Goal: Obtain resource: Download file/media

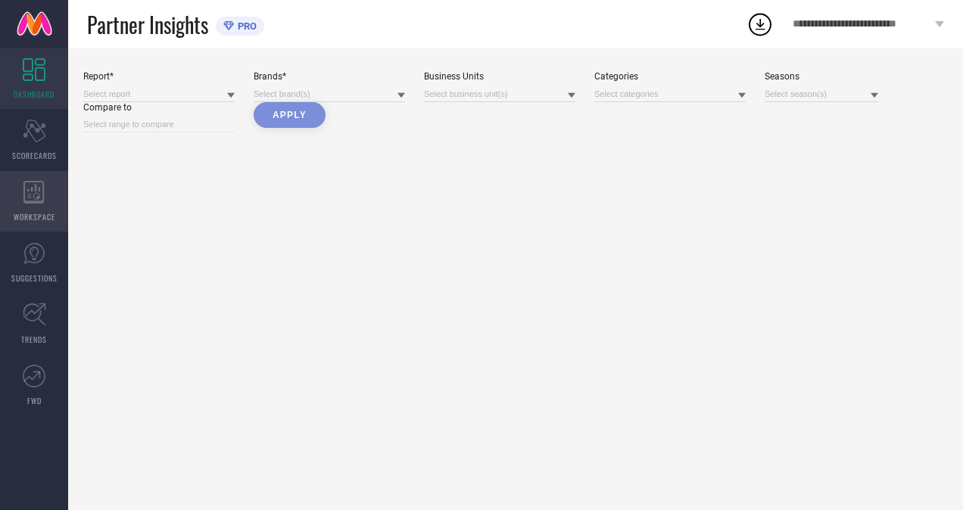
click at [40, 188] on icon at bounding box center [33, 192] width 21 height 23
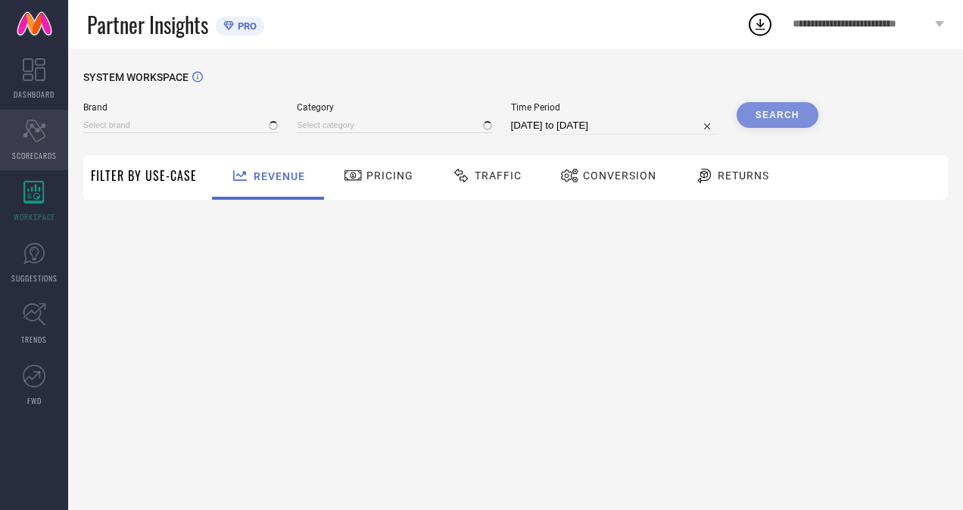
type input "H&M"
type input "All"
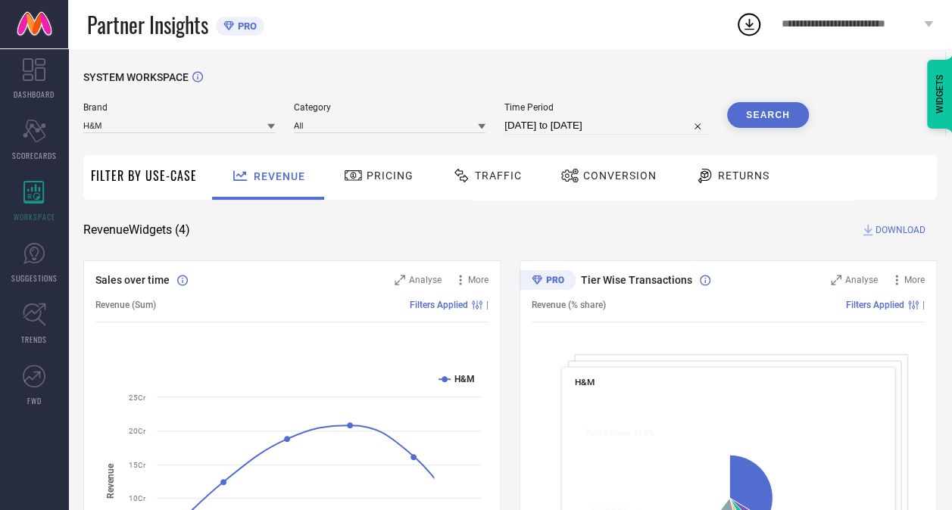
select select "6"
select select "2025"
select select "7"
select select "2025"
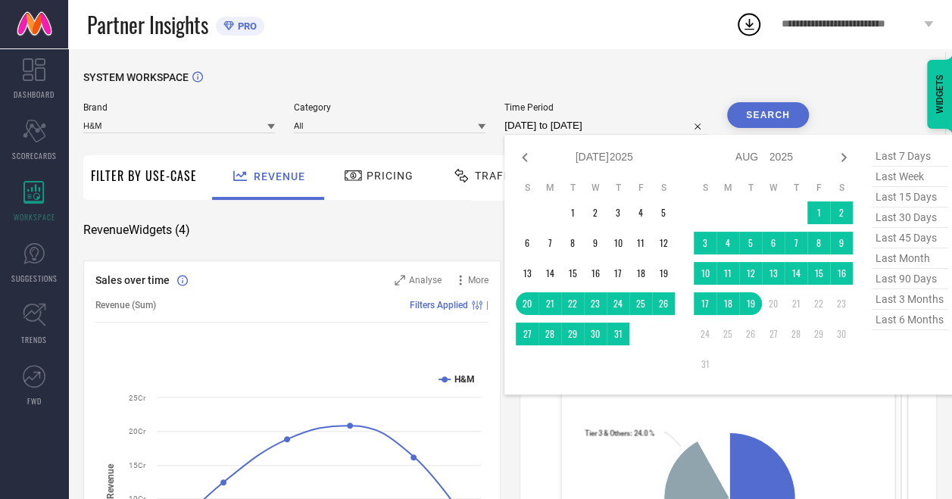
click at [646, 123] on input "[DATE] to [DATE]" at bounding box center [606, 126] width 204 height 18
click at [528, 159] on icon at bounding box center [525, 157] width 18 height 18
select select "5"
select select "2025"
select select "6"
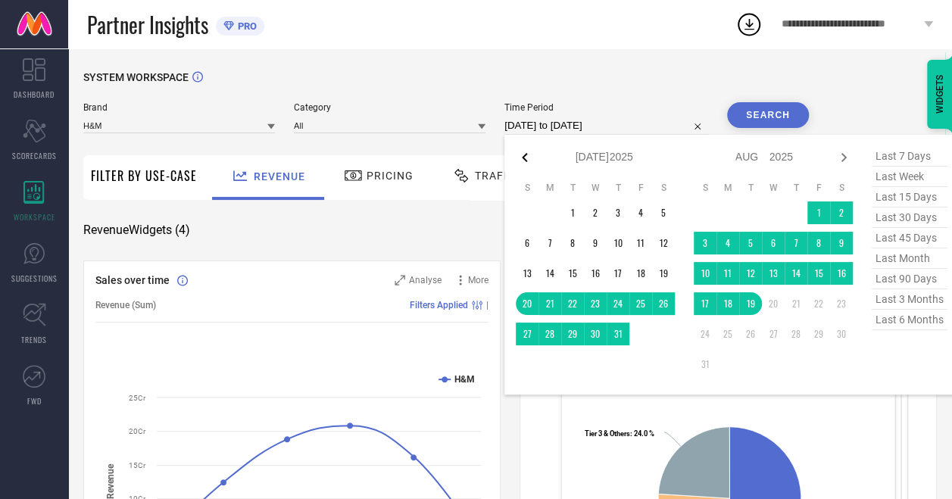
select select "2025"
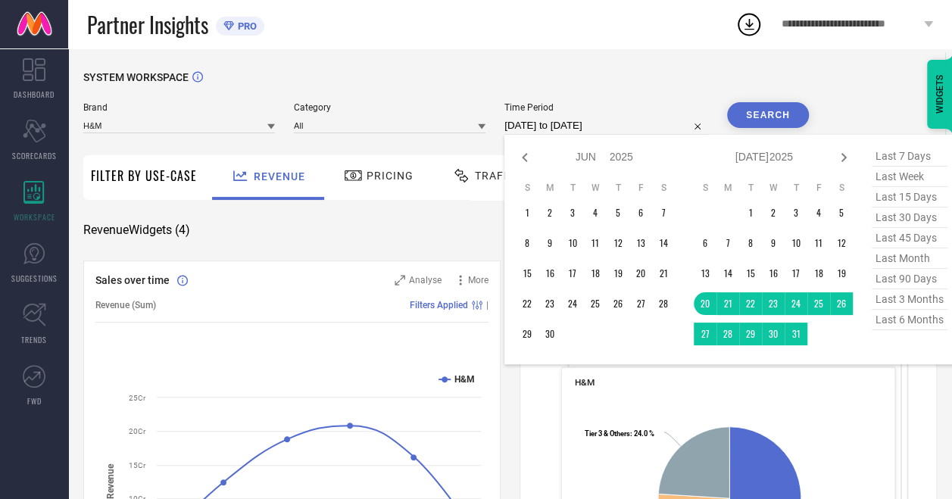
click at [528, 159] on icon at bounding box center [525, 157] width 18 height 18
select select "3"
select select "2025"
select select "4"
select select "2025"
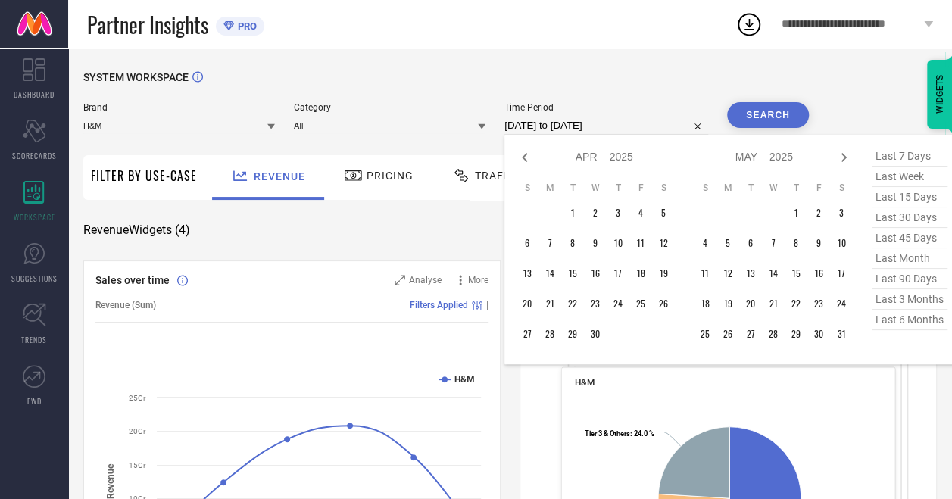
click at [528, 159] on icon at bounding box center [525, 157] width 18 height 18
select select "2"
select select "2025"
select select "3"
select select "2025"
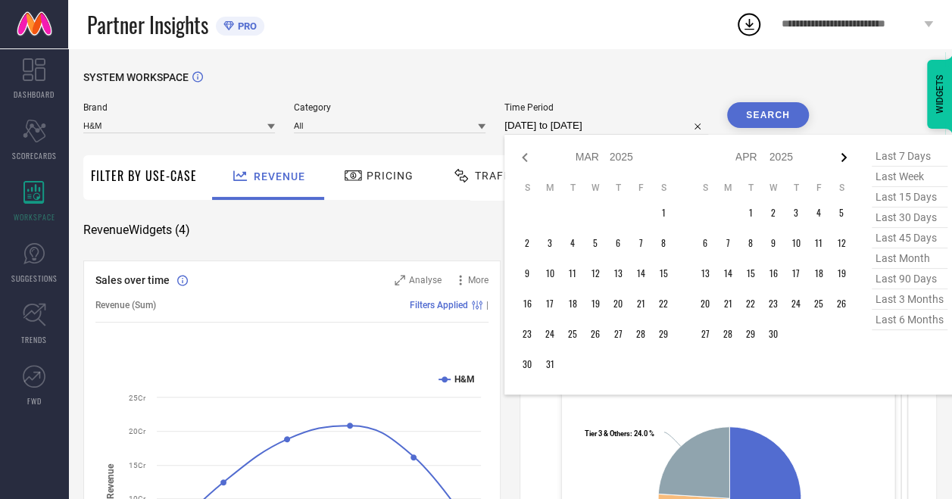
click at [843, 156] on icon at bounding box center [843, 157] width 18 height 18
select select "3"
select select "2025"
select select "4"
select select "2025"
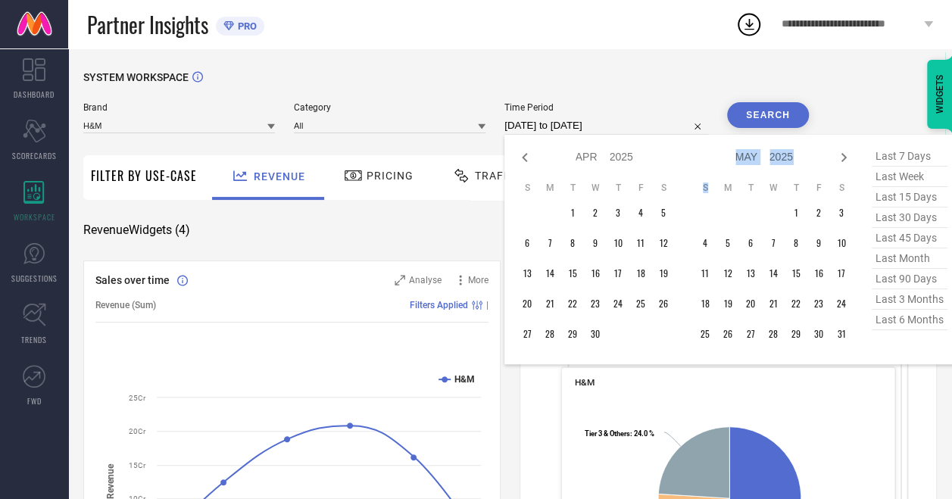
click at [843, 156] on icon at bounding box center [843, 157] width 18 height 18
select select "4"
select select "2025"
select select "5"
select select "2025"
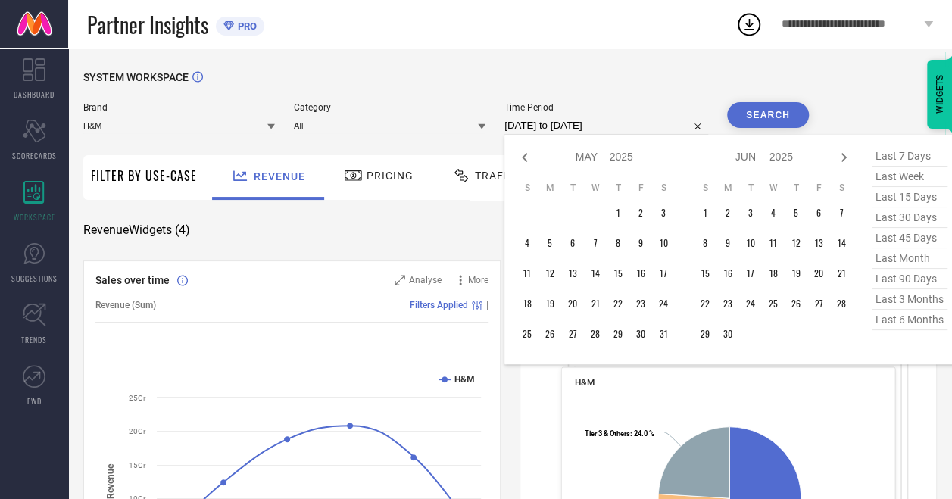
click at [843, 156] on icon at bounding box center [843, 157] width 18 height 18
select select "5"
select select "2025"
select select "6"
select select "2025"
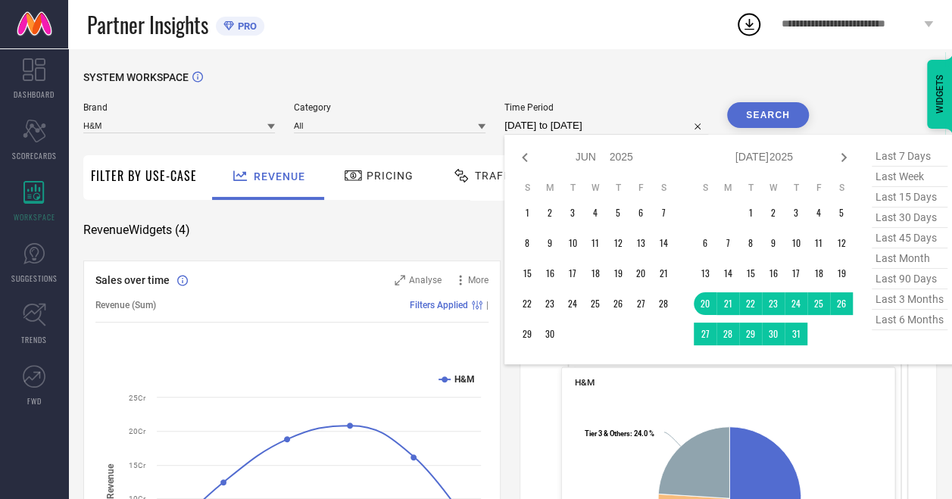
click at [843, 156] on icon at bounding box center [843, 157] width 18 height 18
select select "6"
select select "2025"
select select "7"
select select "2025"
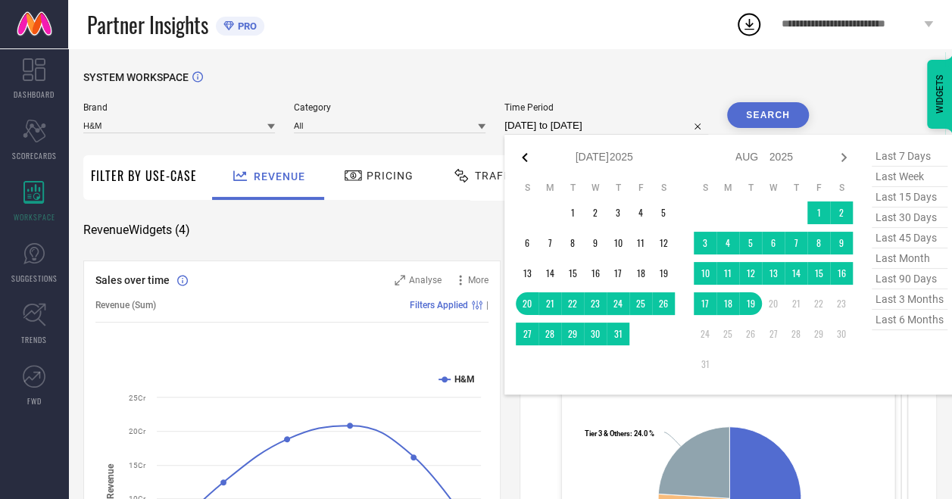
click at [531, 160] on icon at bounding box center [525, 157] width 18 height 18
select select "4"
select select "2025"
select select "5"
select select "2025"
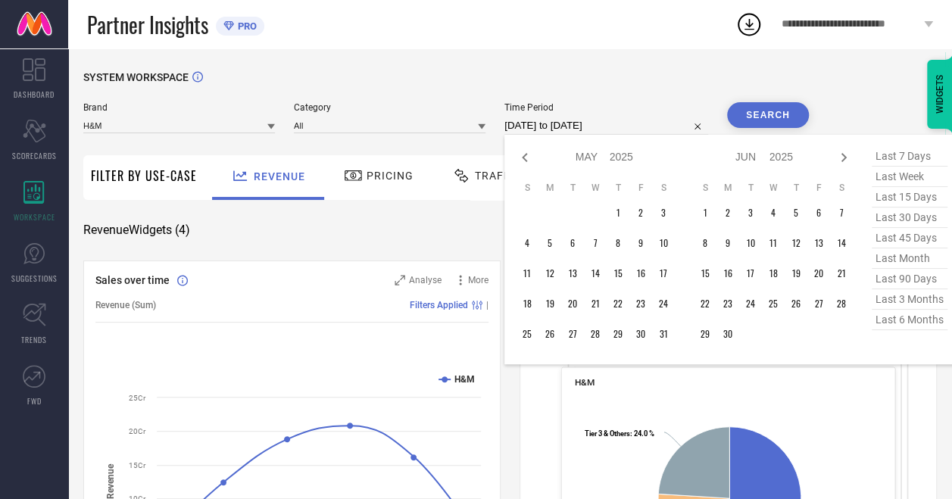
click at [531, 160] on icon at bounding box center [525, 157] width 18 height 18
select select "3"
select select "2025"
select select "4"
select select "2025"
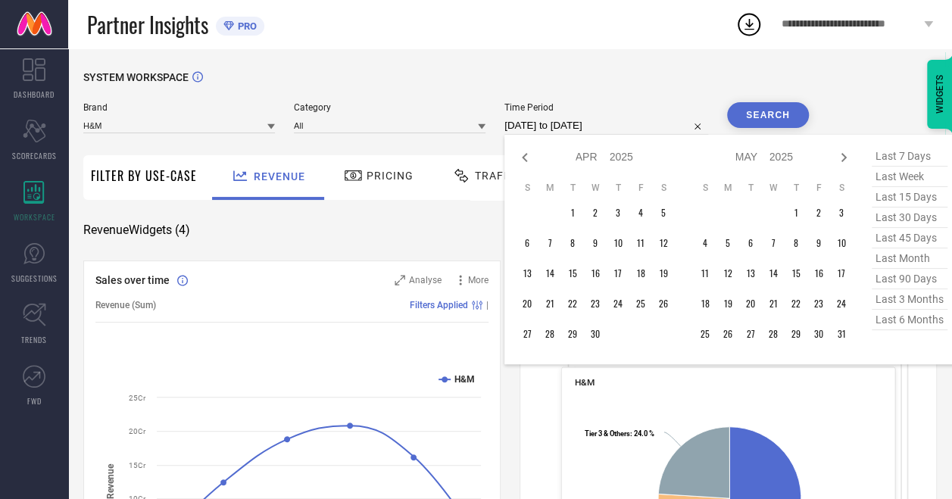
click at [531, 160] on icon at bounding box center [525, 157] width 18 height 18
select select "1"
select select "2025"
select select "2"
select select "2025"
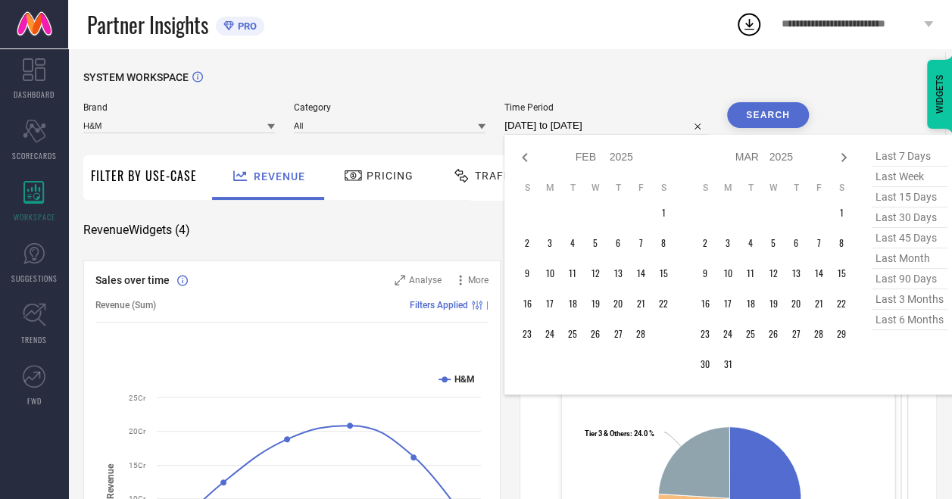
click at [531, 160] on icon at bounding box center [525, 157] width 18 height 18
select select "2025"
select select "1"
select select "2025"
click at [531, 160] on icon at bounding box center [525, 157] width 18 height 18
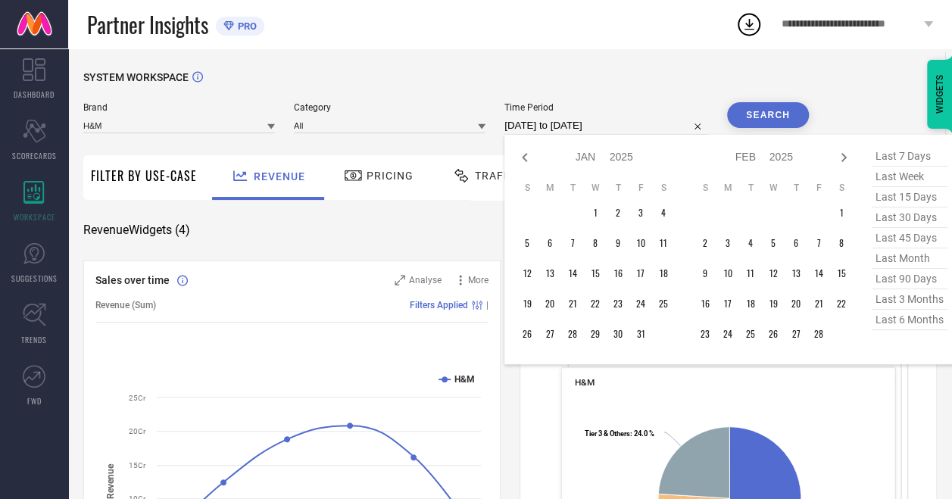
select select "11"
select select "2024"
select select "2025"
click at [531, 160] on icon at bounding box center [525, 157] width 18 height 18
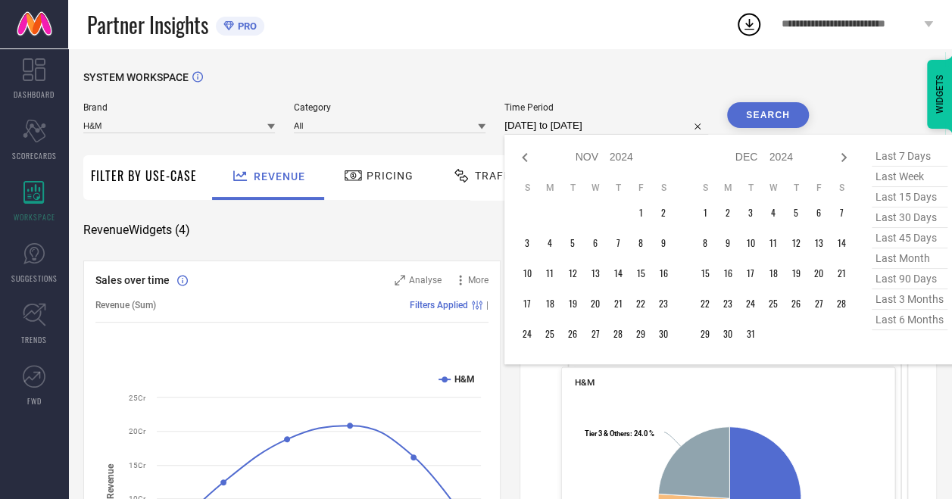
select select "8"
select select "2024"
select select "9"
select select "2024"
click at [531, 160] on icon at bounding box center [525, 157] width 18 height 18
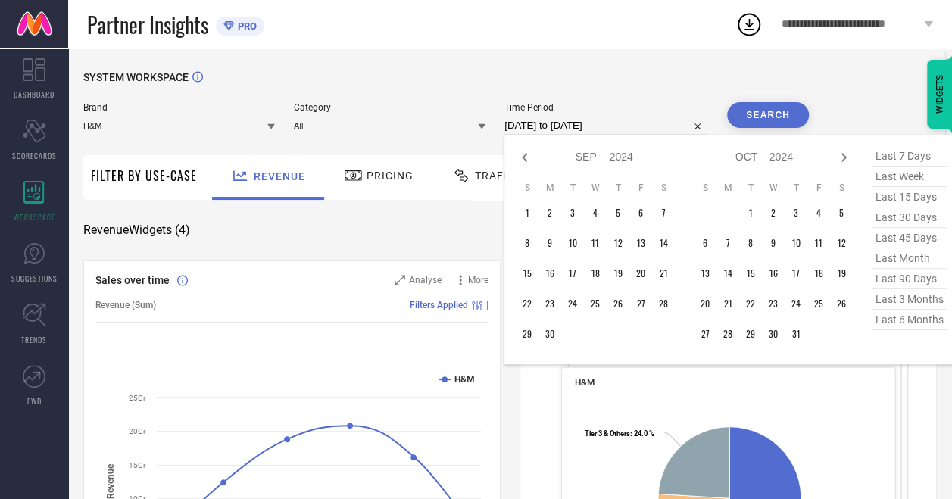
select select "7"
select select "2024"
select select "8"
select select "2024"
click at [531, 160] on icon at bounding box center [525, 157] width 18 height 18
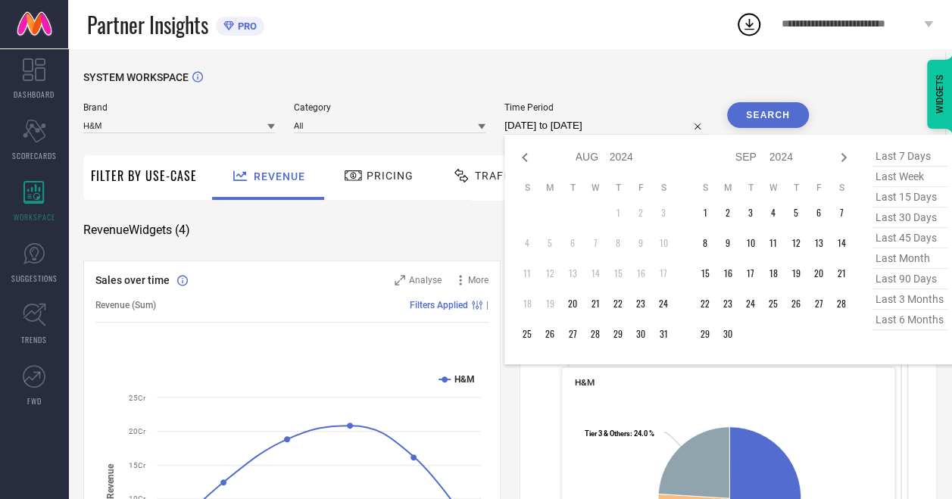
select select "6"
select select "2024"
select select "7"
select select "2024"
click at [531, 160] on icon at bounding box center [525, 157] width 18 height 18
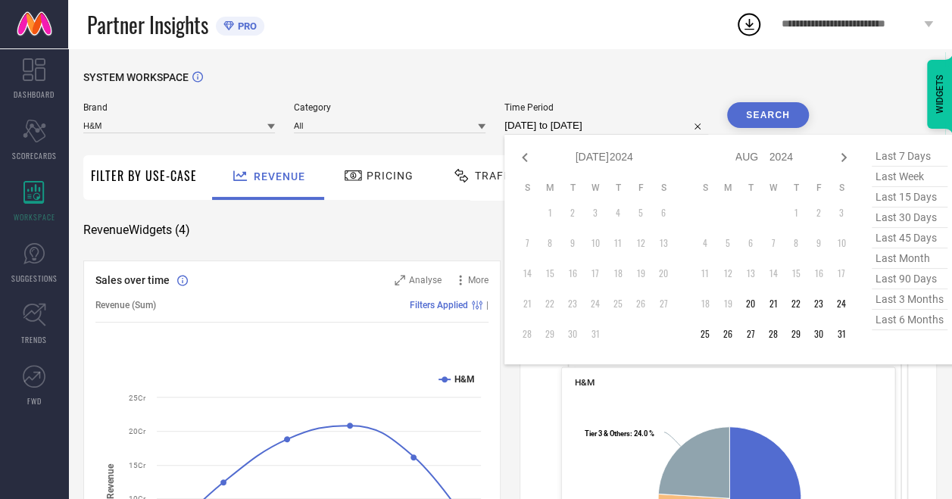
select select "5"
select select "2024"
select select "6"
select select "2024"
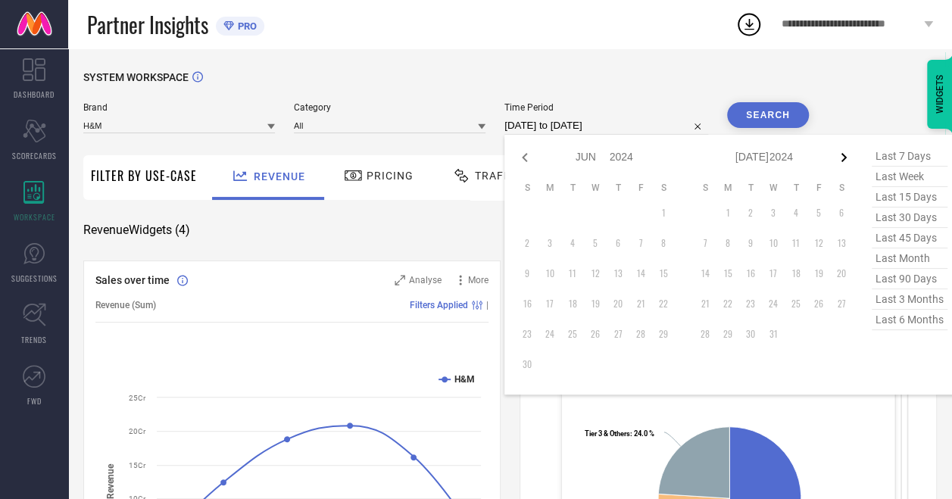
click at [845, 159] on icon at bounding box center [843, 157] width 5 height 9
select select "6"
select select "2024"
select select "7"
select select "2024"
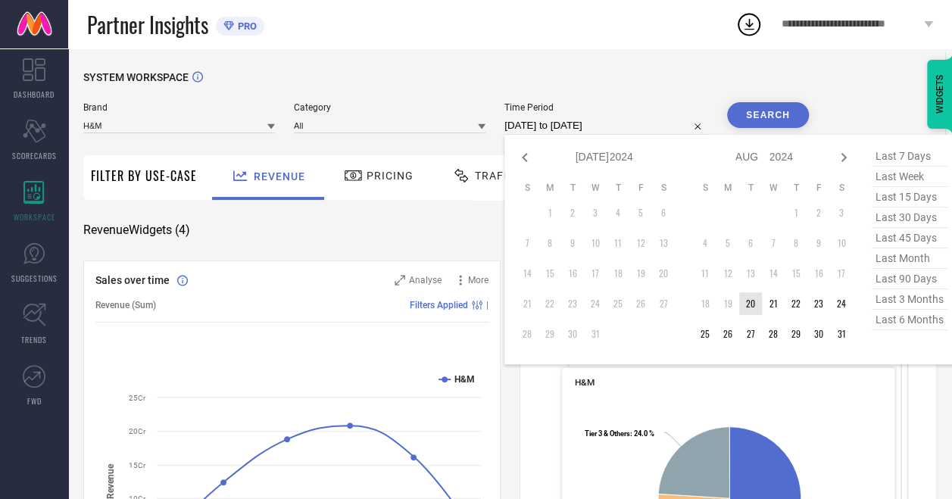
type input "After [DATE]"
click at [753, 306] on td "20" at bounding box center [750, 303] width 23 height 23
click at [846, 156] on icon at bounding box center [843, 157] width 18 height 18
select select "7"
select select "2024"
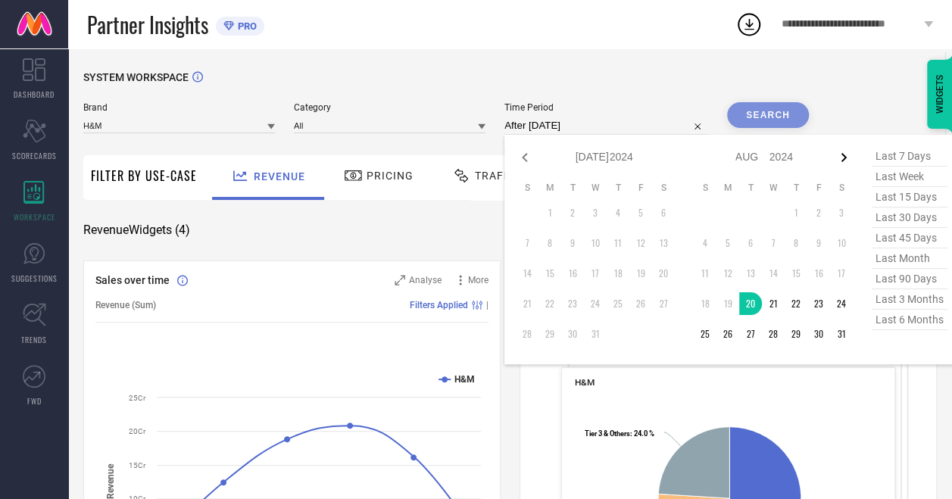
select select "8"
select select "2024"
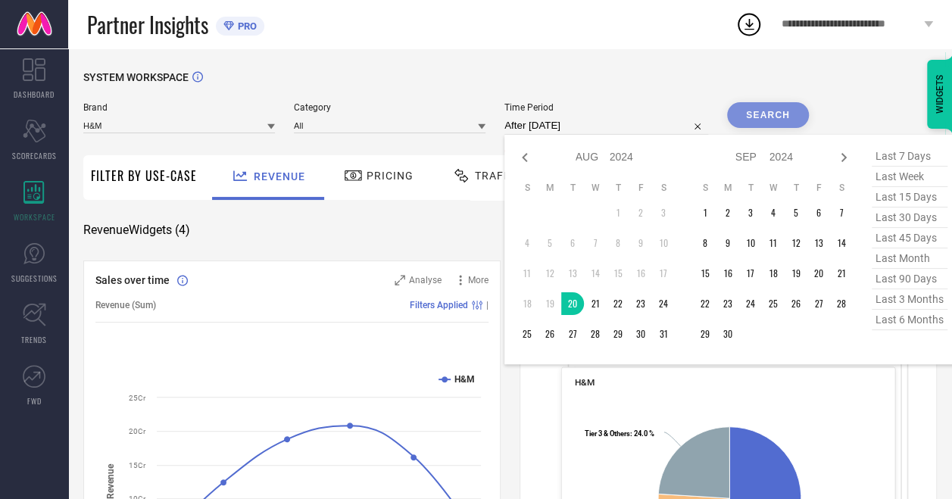
click at [846, 156] on icon at bounding box center [843, 157] width 18 height 18
select select "8"
select select "2024"
select select "9"
select select "2024"
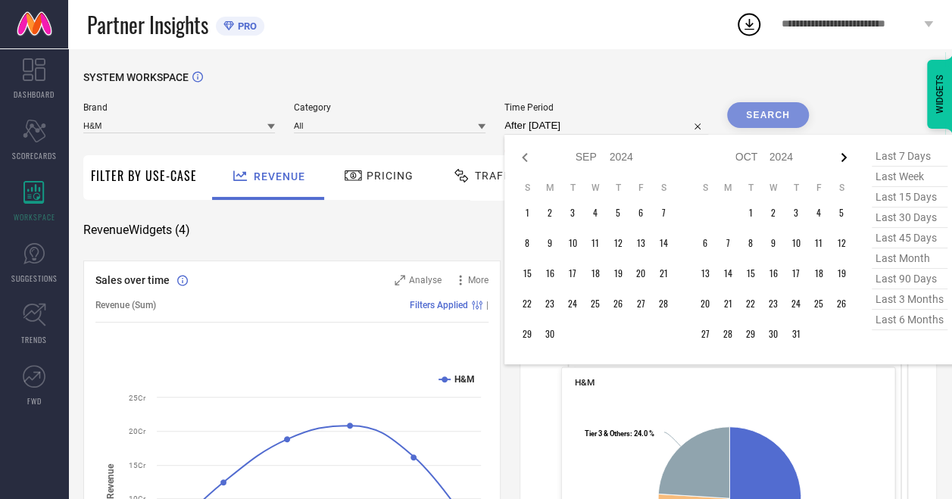
click at [846, 156] on icon at bounding box center [843, 157] width 18 height 18
select select "9"
select select "2024"
select select "10"
select select "2024"
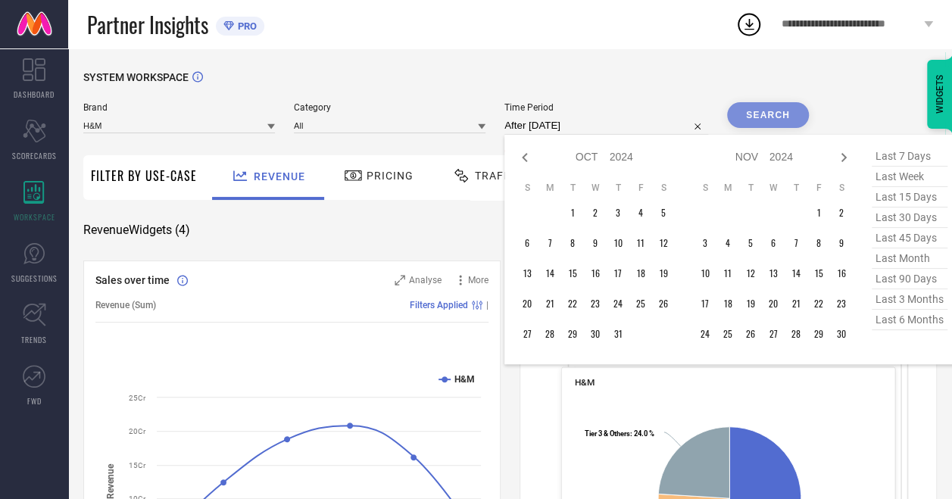
click at [846, 156] on icon at bounding box center [843, 157] width 18 height 18
select select "10"
select select "2024"
select select "11"
select select "2024"
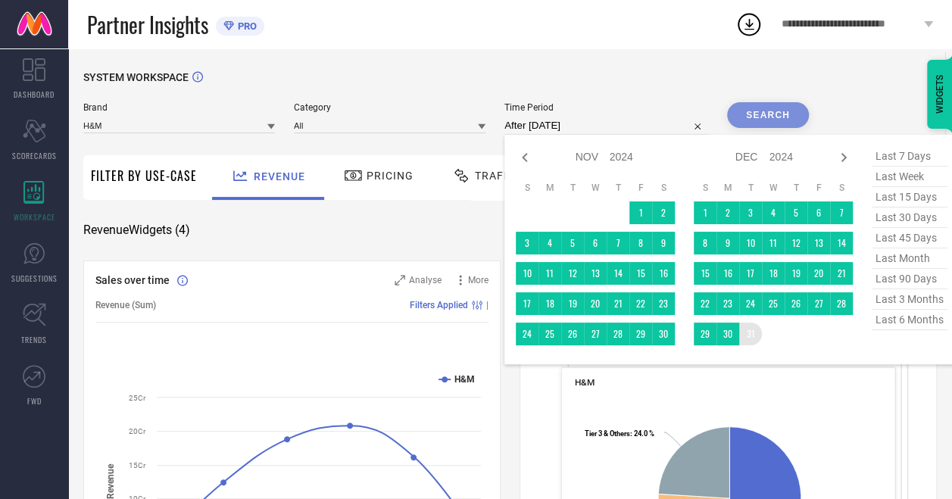
type input "[DATE] to [DATE]"
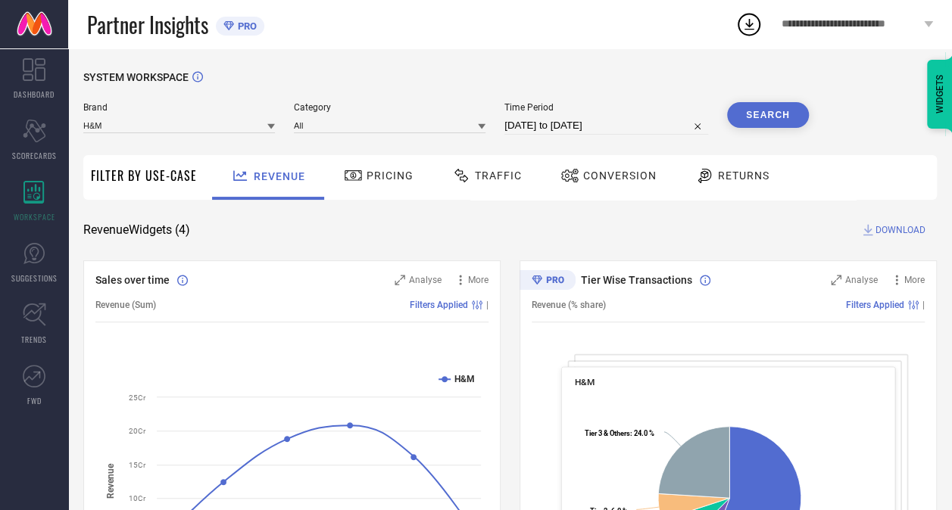
click at [762, 120] on button "Search" at bounding box center [768, 115] width 82 height 26
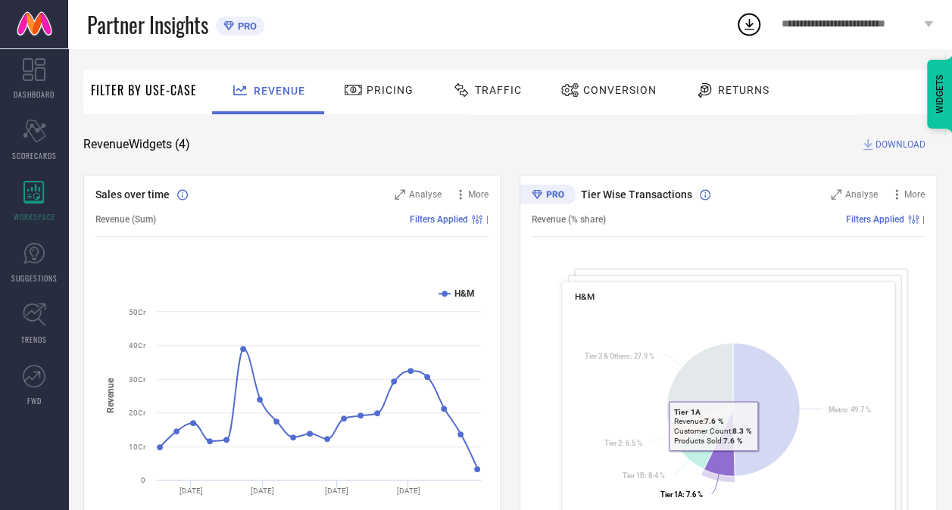
scroll to position [85, 0]
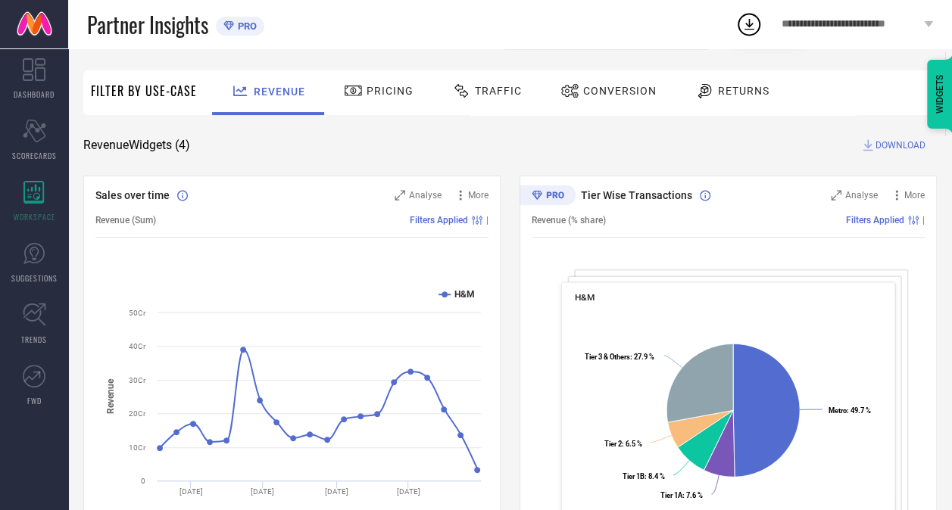
click at [883, 140] on span "DOWNLOAD" at bounding box center [900, 145] width 50 height 15
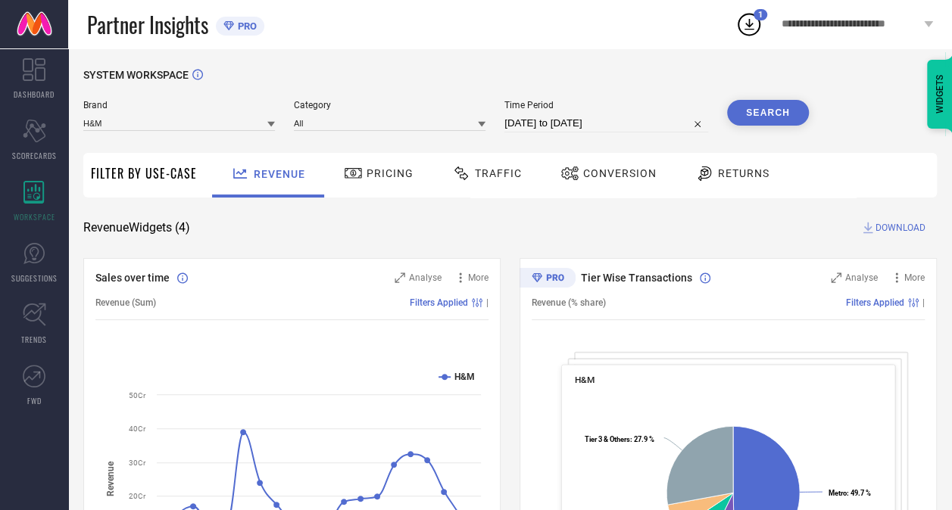
scroll to position [2, 0]
click at [754, 23] on icon at bounding box center [748, 24] width 27 height 27
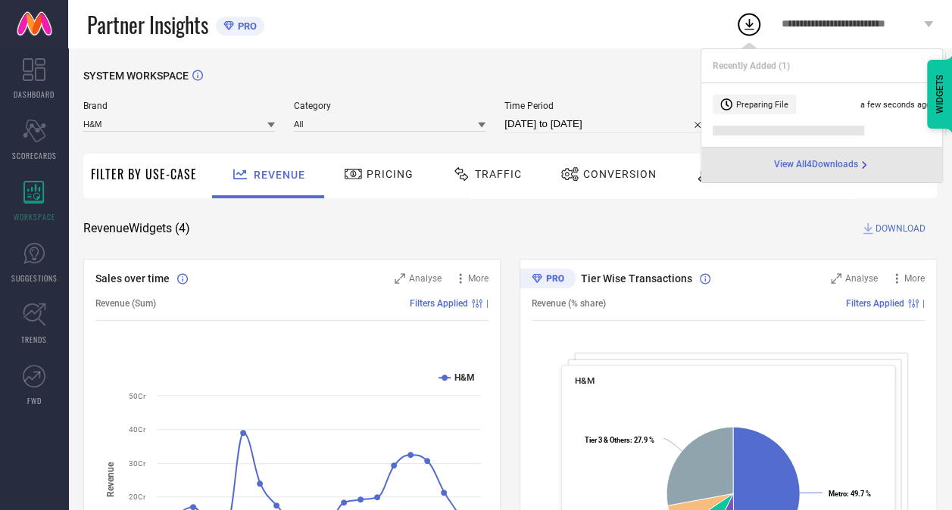
click at [824, 160] on span "View All 4 Downloads" at bounding box center [816, 165] width 84 height 12
